Goal: Check status

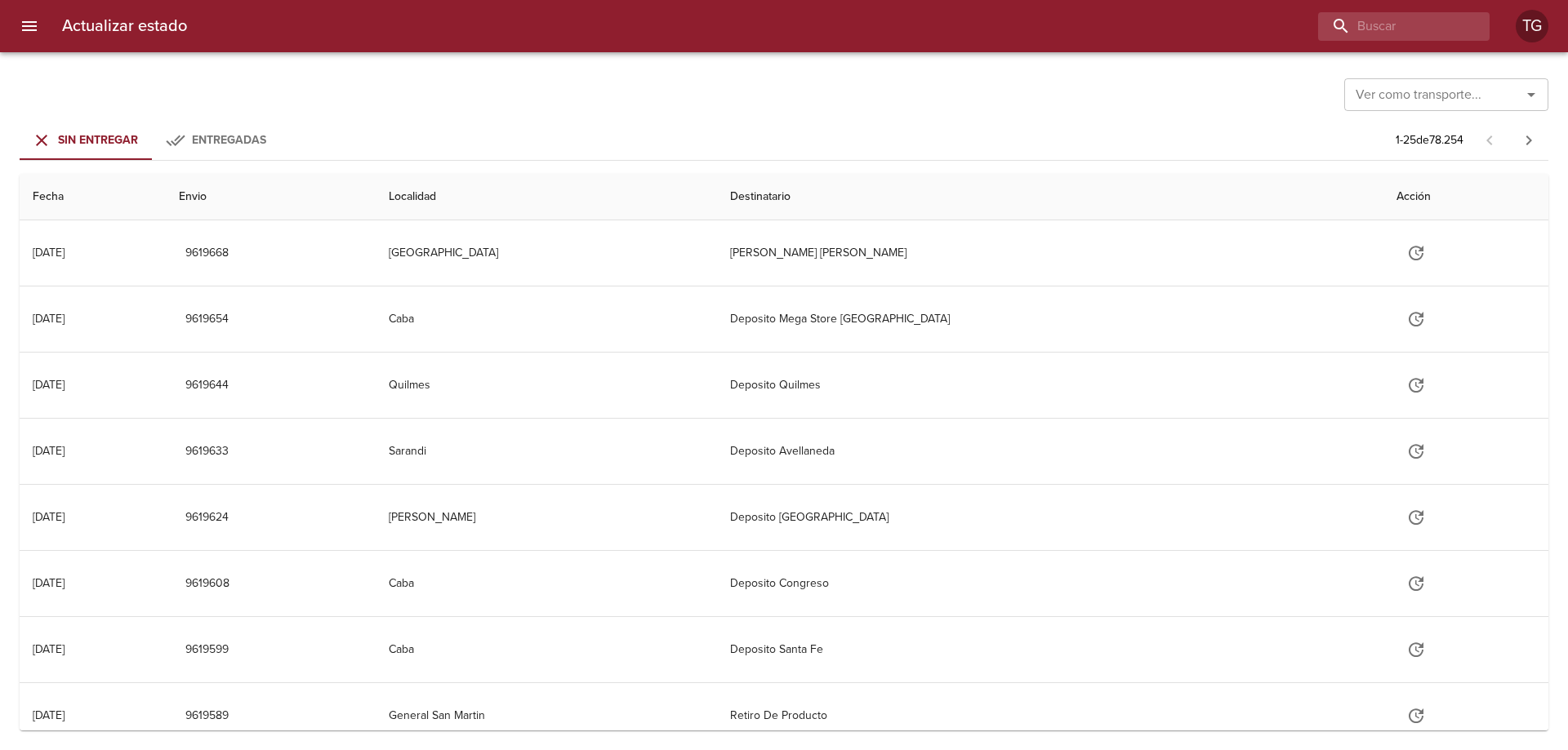
click at [1411, 18] on input "buscar" at bounding box center [1390, 26] width 144 height 28
type input "86850"
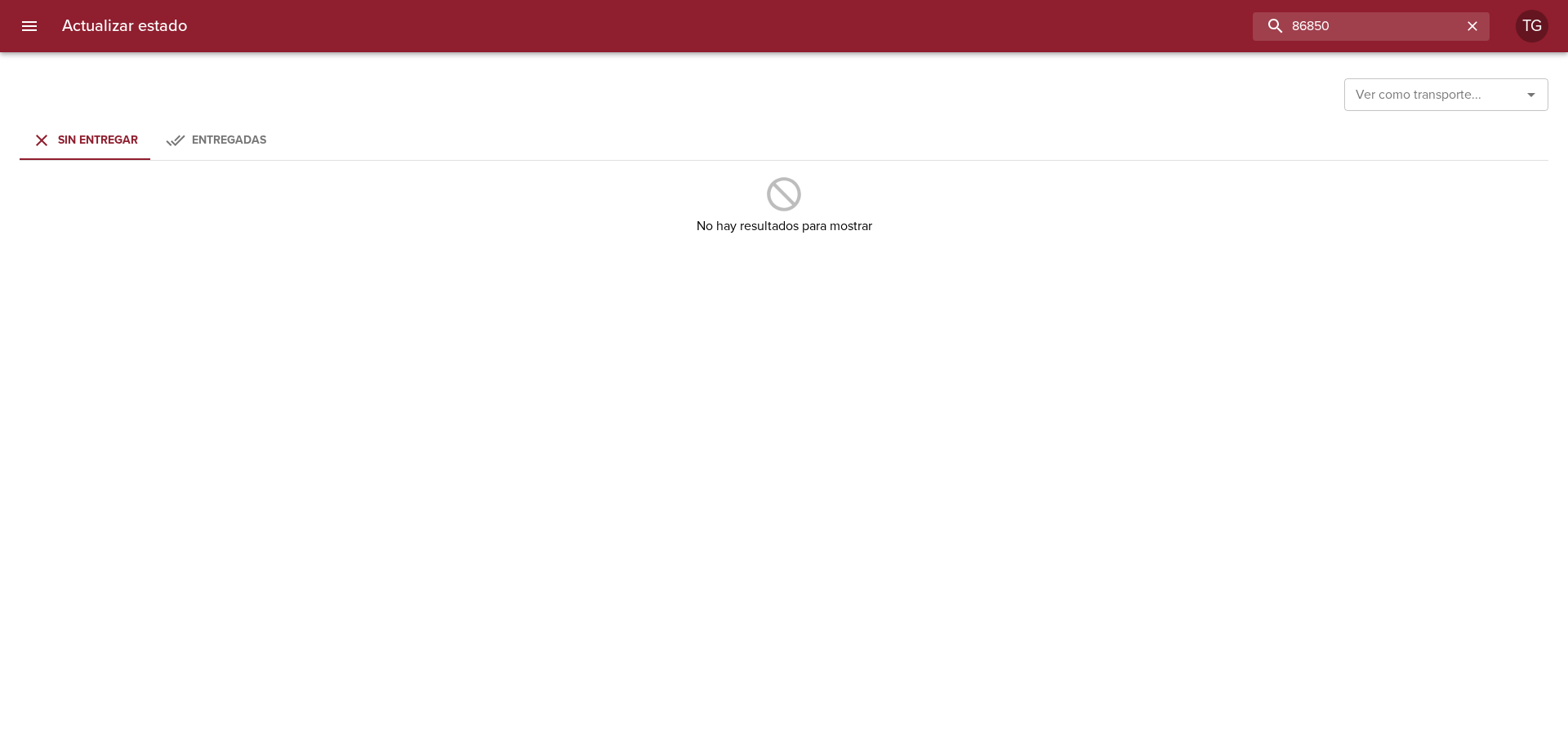
drag, startPoint x: 1266, startPoint y: 5, endPoint x: 919, endPoint y: -14, distance: 347.5
click at [919, 0] on html "Actualizar estado 86850 TG Ver como transporte... Ver como transporte... Sin En…" at bounding box center [784, 0] width 1568 height 0
click at [251, 126] on button "Entregadas" at bounding box center [215, 140] width 131 height 39
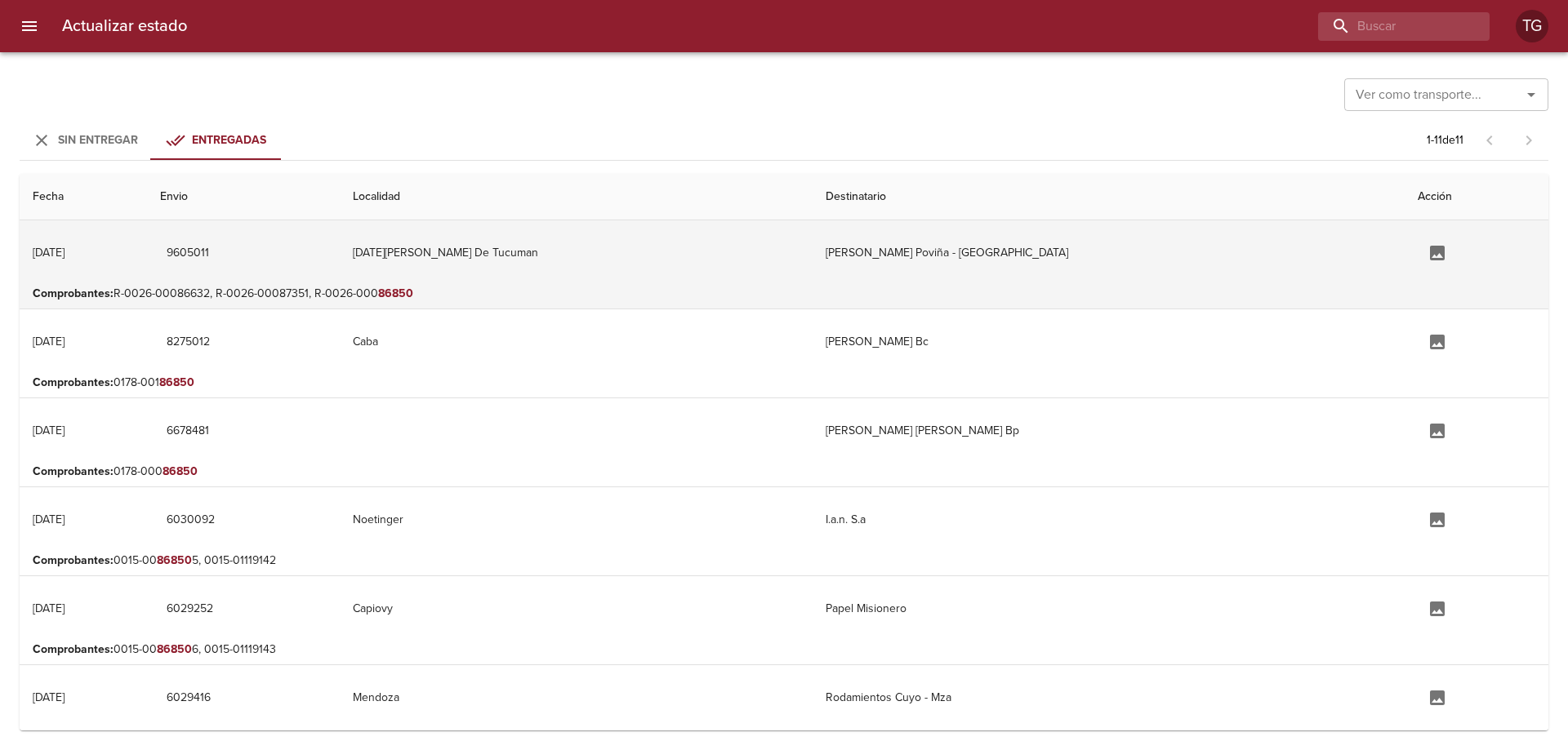
click at [550, 264] on td "[DATE][PERSON_NAME] De Tucuman" at bounding box center [576, 253] width 473 height 65
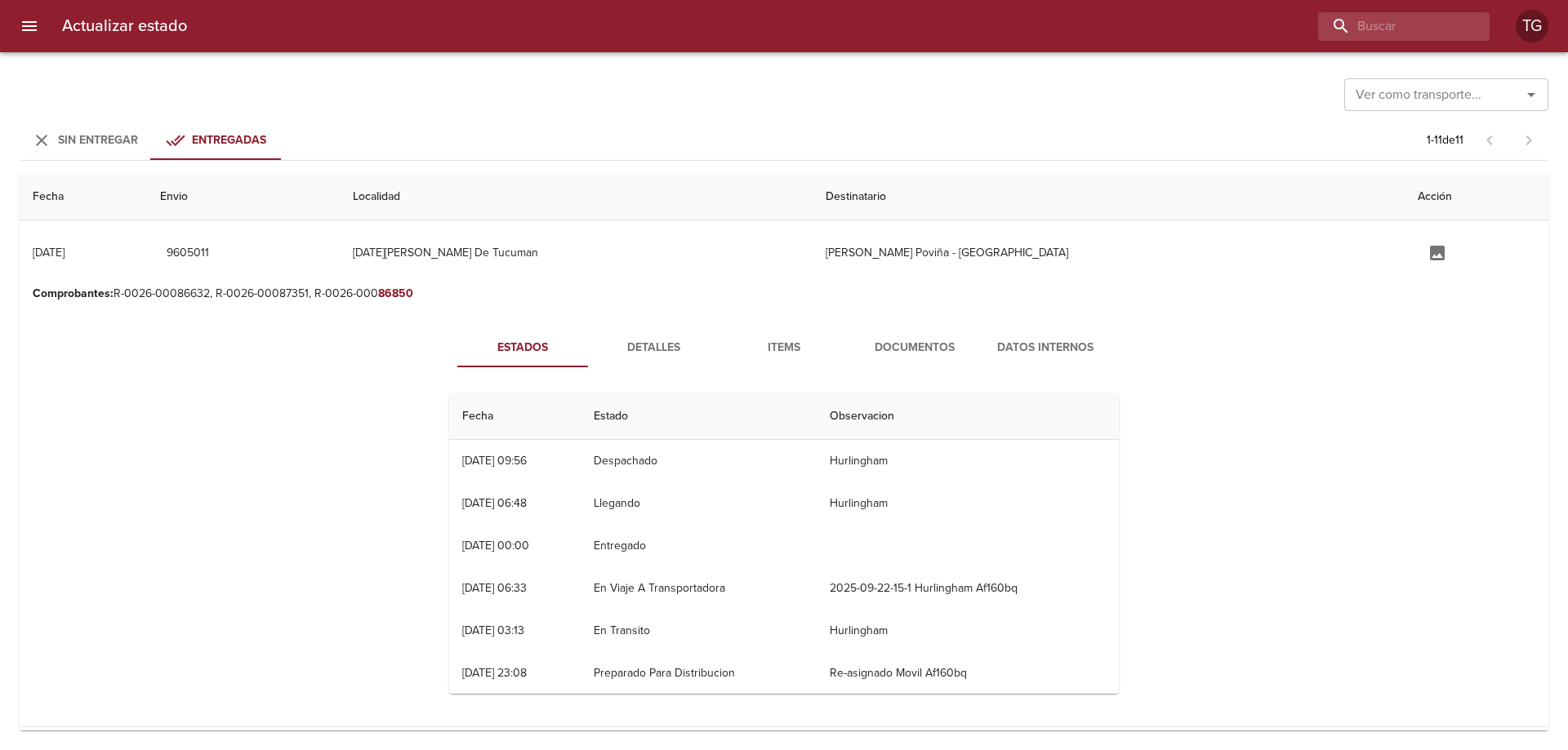
click at [890, 338] on span "Documentos" at bounding box center [915, 349] width 111 height 21
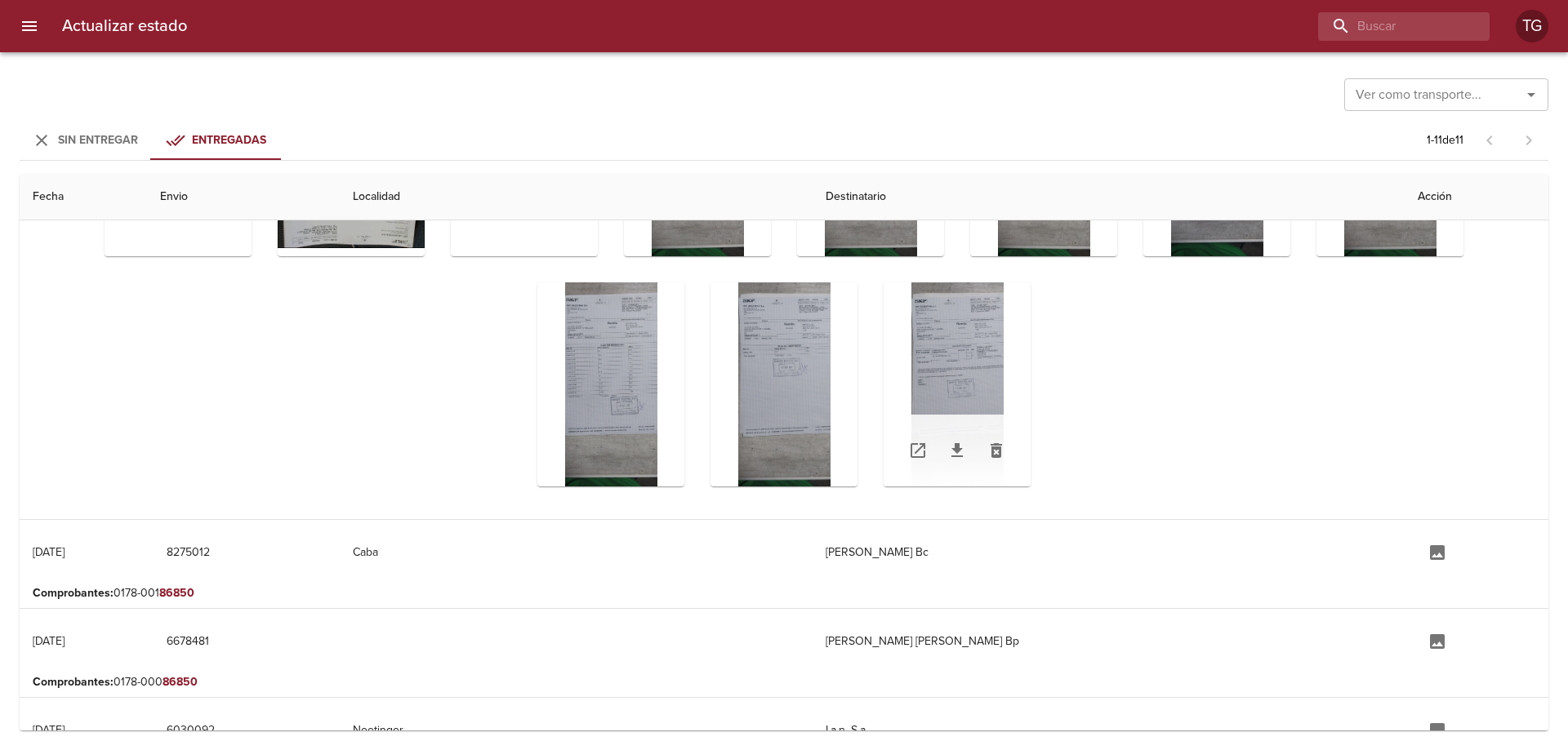
scroll to position [245, 0]
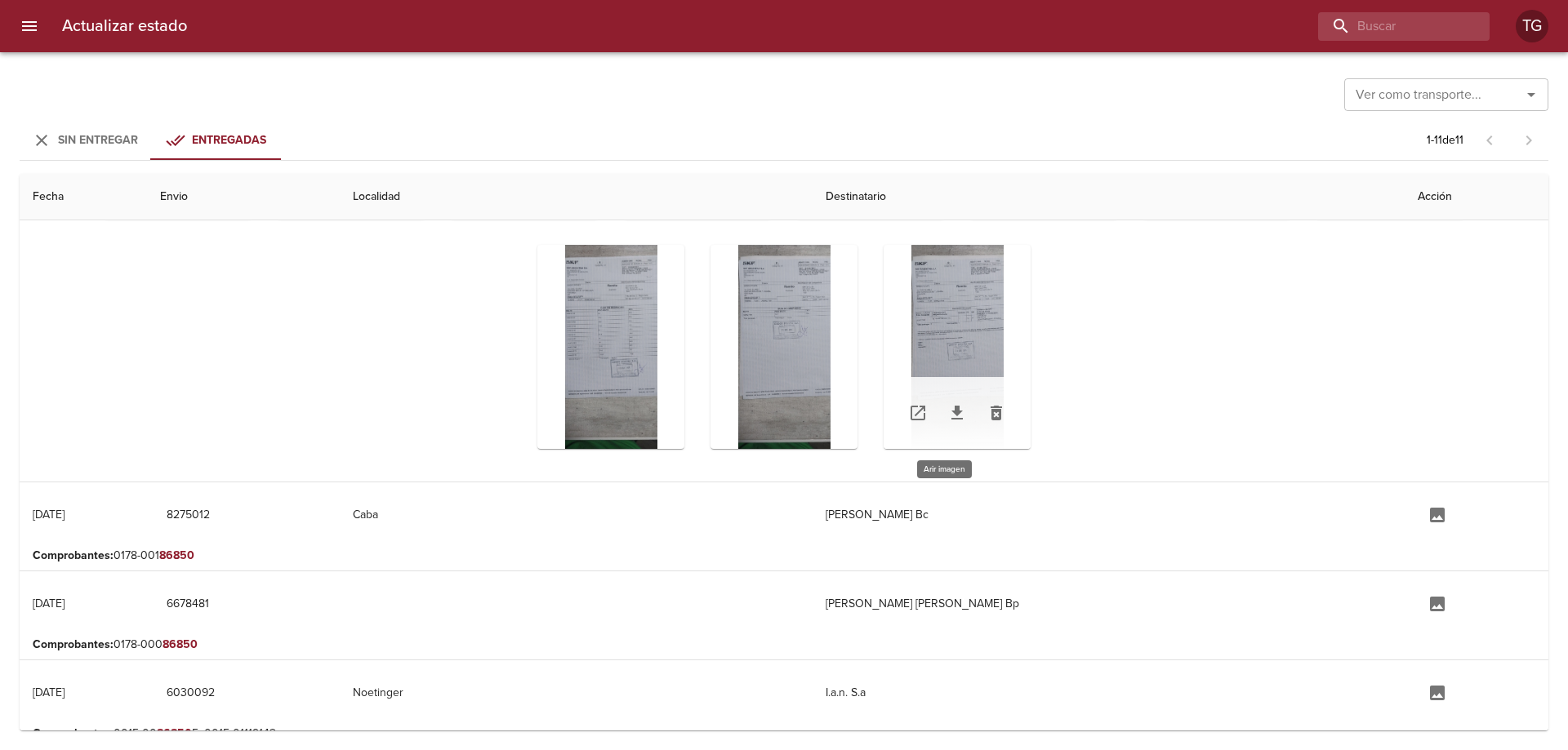
click at [972, 379] on div "Tabla de envíos del cliente" at bounding box center [957, 347] width 147 height 204
click at [971, 258] on div "Tabla de envíos del cliente" at bounding box center [957, 347] width 147 height 204
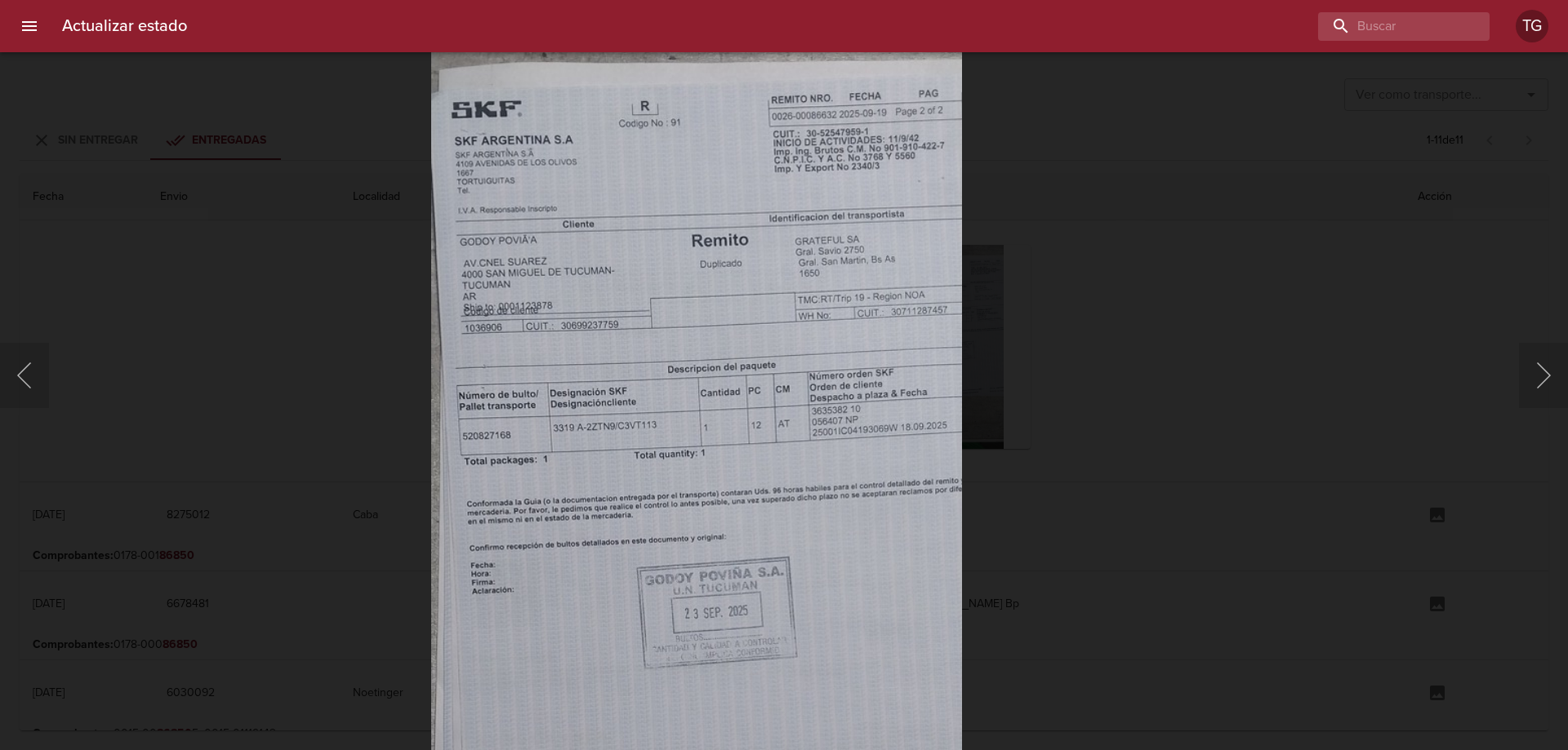
click at [869, 173] on img "Lightbox" at bounding box center [696, 590] width 531 height 1179
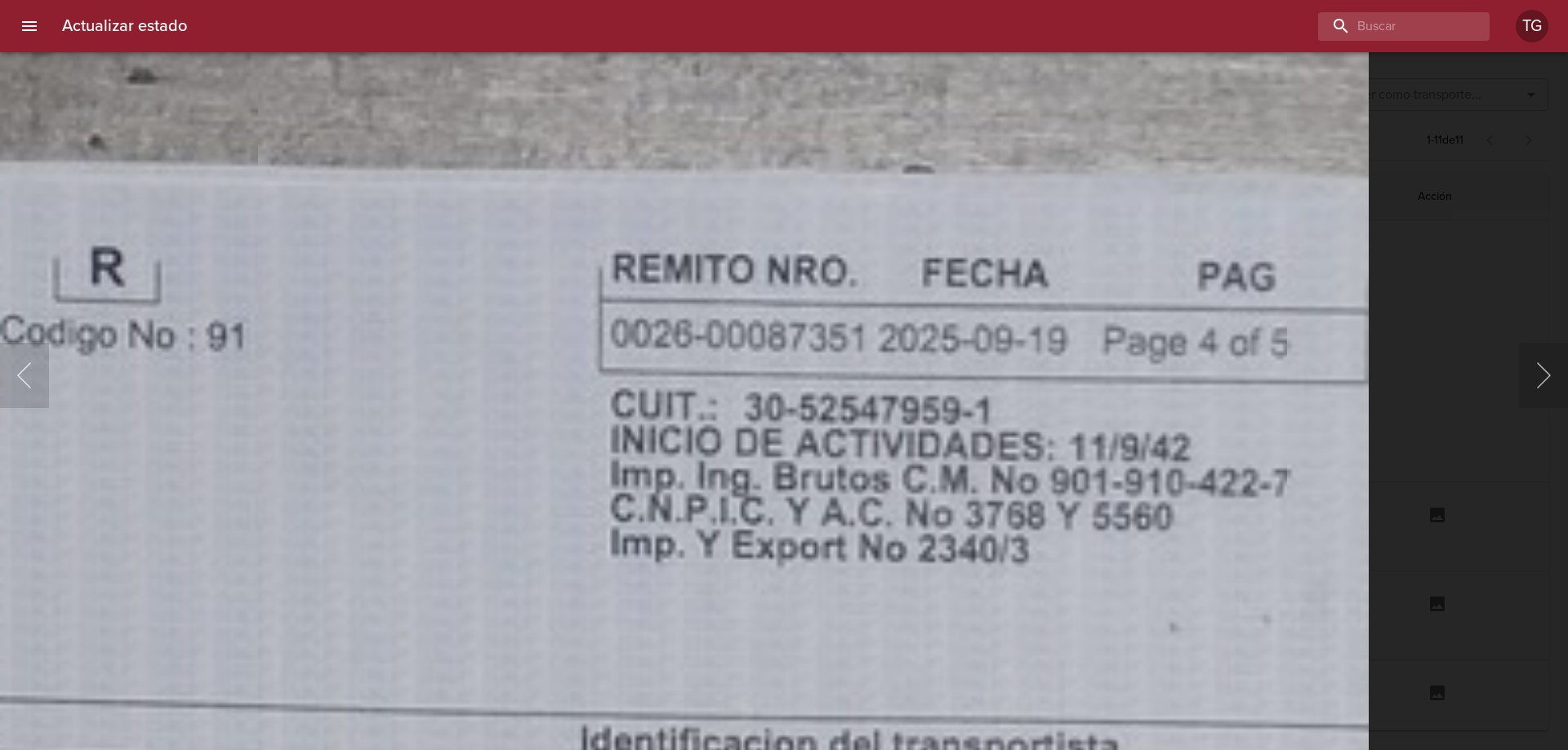
click at [1536, 330] on div "Lightbox" at bounding box center [784, 375] width 1568 height 750
